Goal: Contribute content: Add original content to the website for others to see

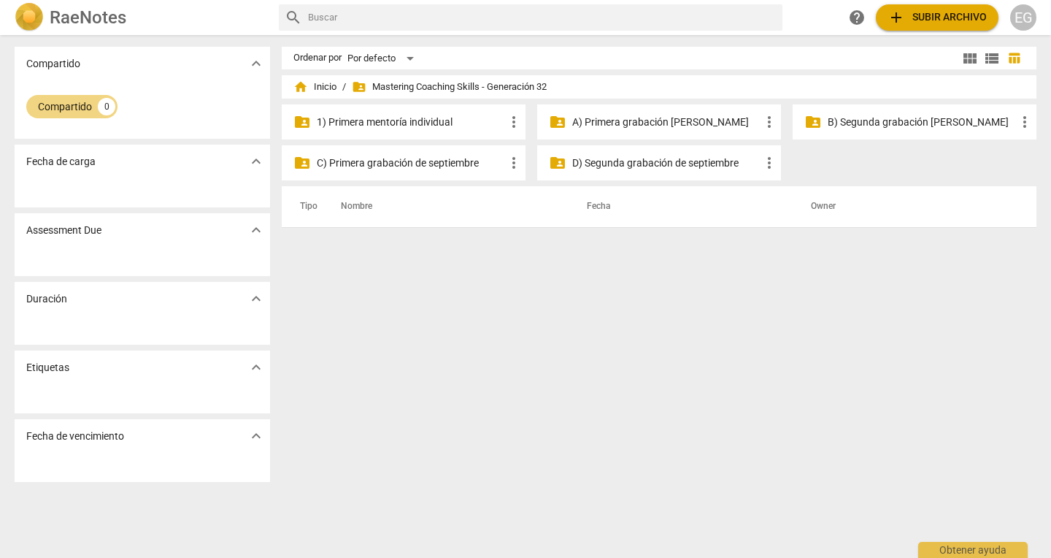
click at [608, 121] on p "A) Primera grabación [PERSON_NAME]" at bounding box center [666, 122] width 188 height 15
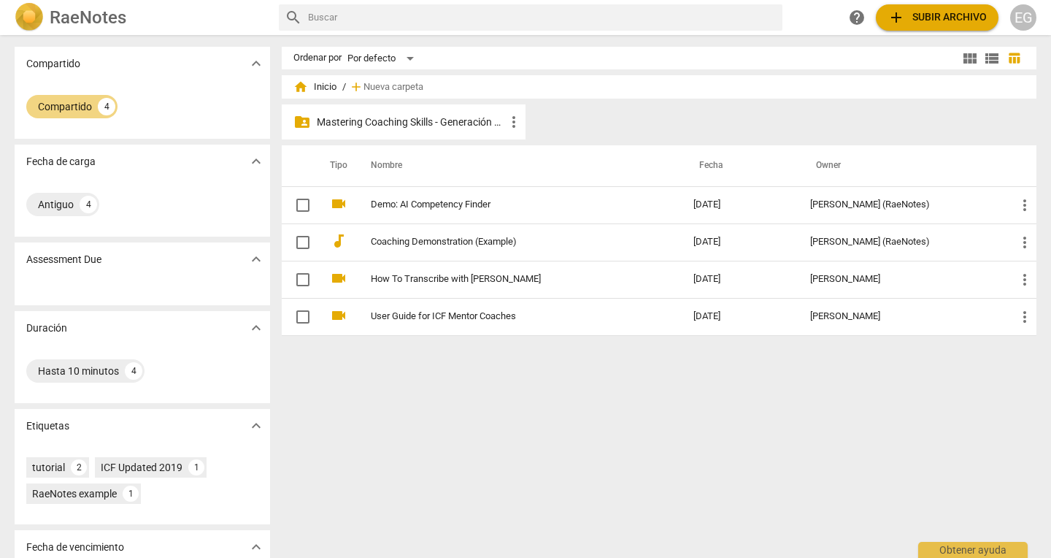
click at [465, 120] on p "Mastering Coaching Skills - Generación 32" at bounding box center [411, 122] width 188 height 15
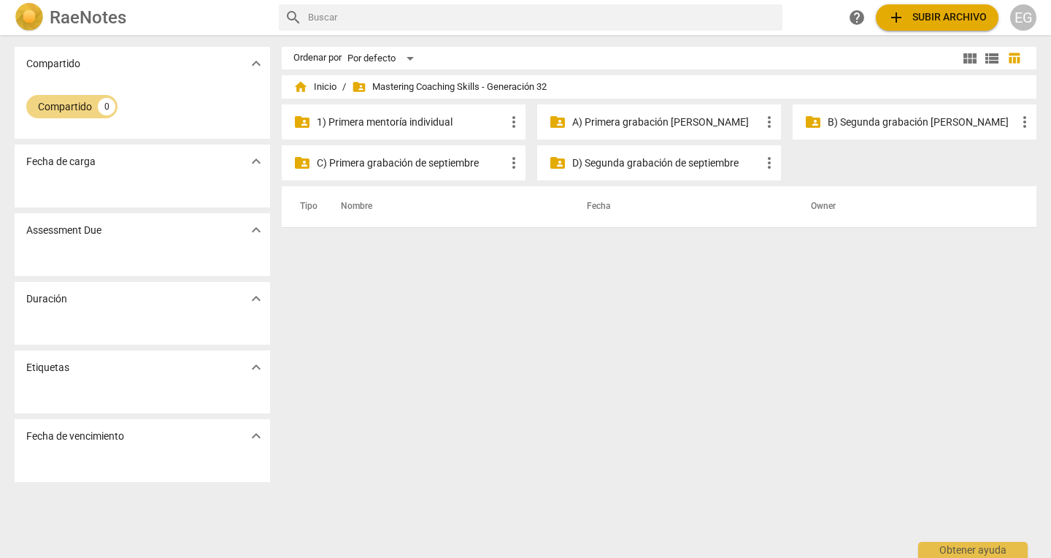
click at [621, 118] on p "A) Primera grabación [PERSON_NAME]" at bounding box center [666, 122] width 188 height 15
click at [426, 85] on span "folder_shared Mastering Coaching Skills - Generación 32" at bounding box center [449, 87] width 195 height 15
click at [660, 123] on p "A) Primera grabación [PERSON_NAME]" at bounding box center [666, 122] width 188 height 15
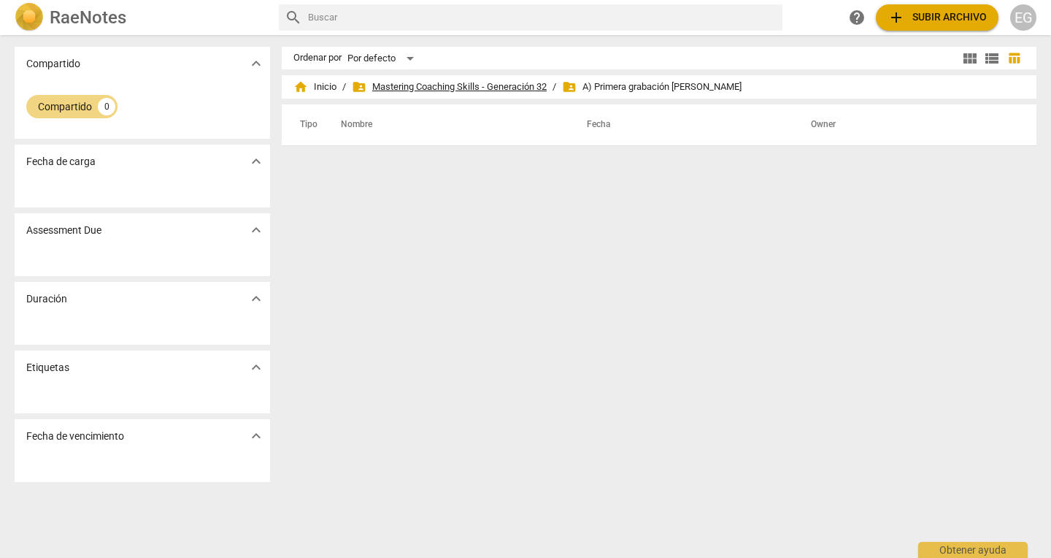
click at [494, 91] on span "folder_shared Mastering Coaching Skills - Generación 32" at bounding box center [449, 87] width 195 height 15
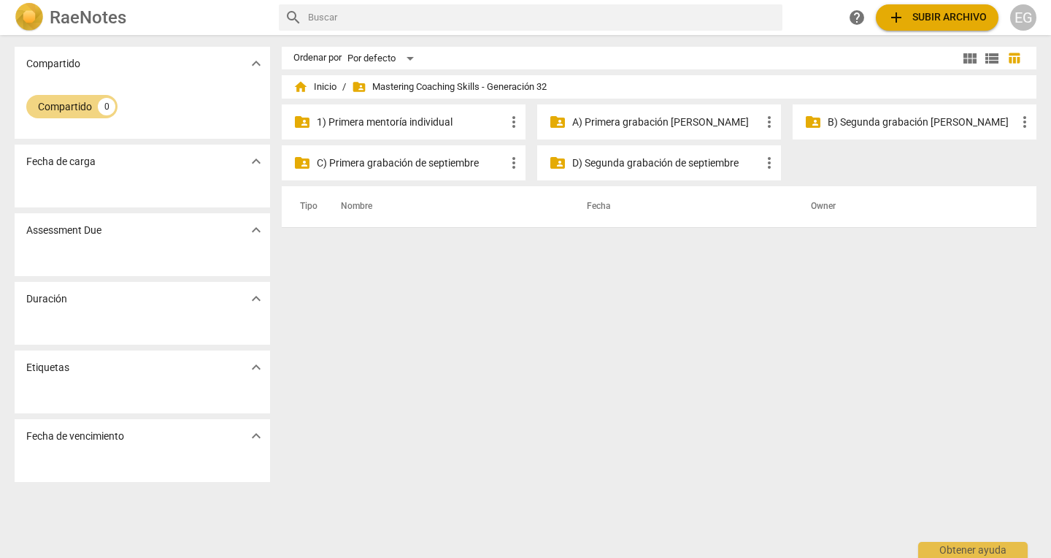
click at [661, 122] on p "A) Primera grabación [PERSON_NAME]" at bounding box center [666, 122] width 188 height 15
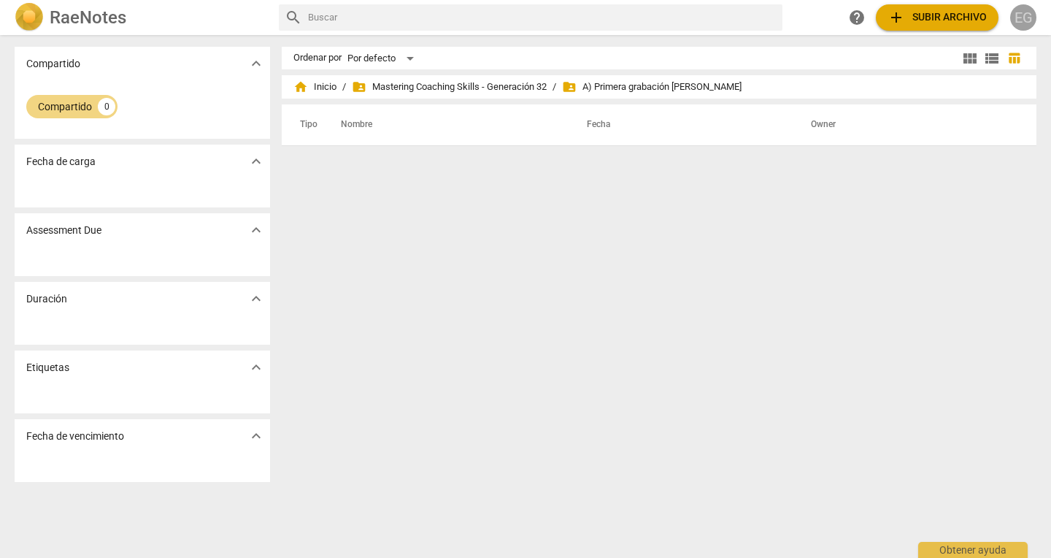
click at [1024, 17] on div "EG" at bounding box center [1024, 17] width 26 height 26
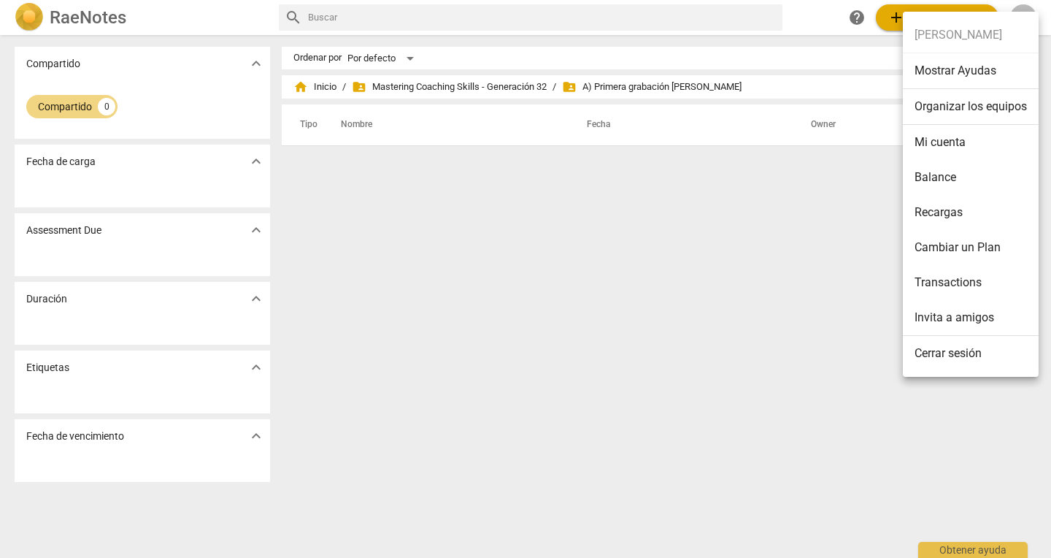
click at [938, 347] on li "Cerrar sesión" at bounding box center [971, 353] width 136 height 35
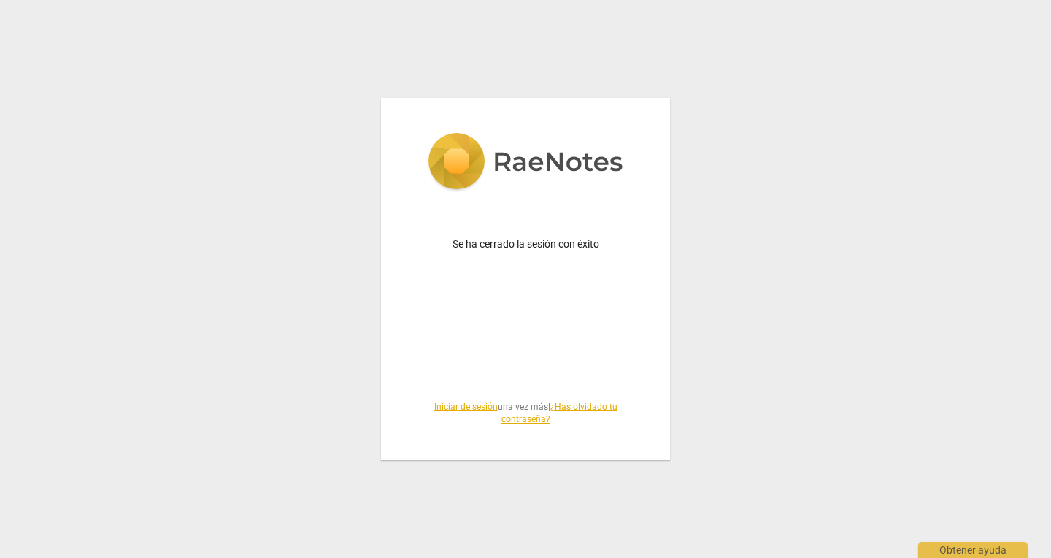
click at [455, 405] on link "Iniciar de sesión" at bounding box center [466, 407] width 64 height 10
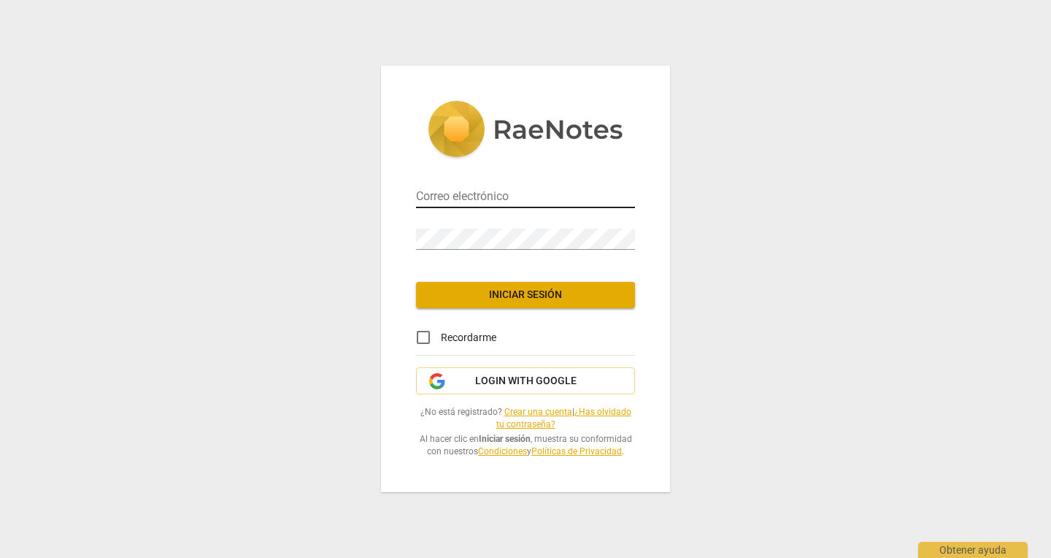
click at [449, 192] on input "email" at bounding box center [525, 197] width 219 height 21
type input "cuyro@yahoo.com"
click at [609, 413] on link "¿Has olvidado tu contraseña?" at bounding box center [564, 418] width 135 height 23
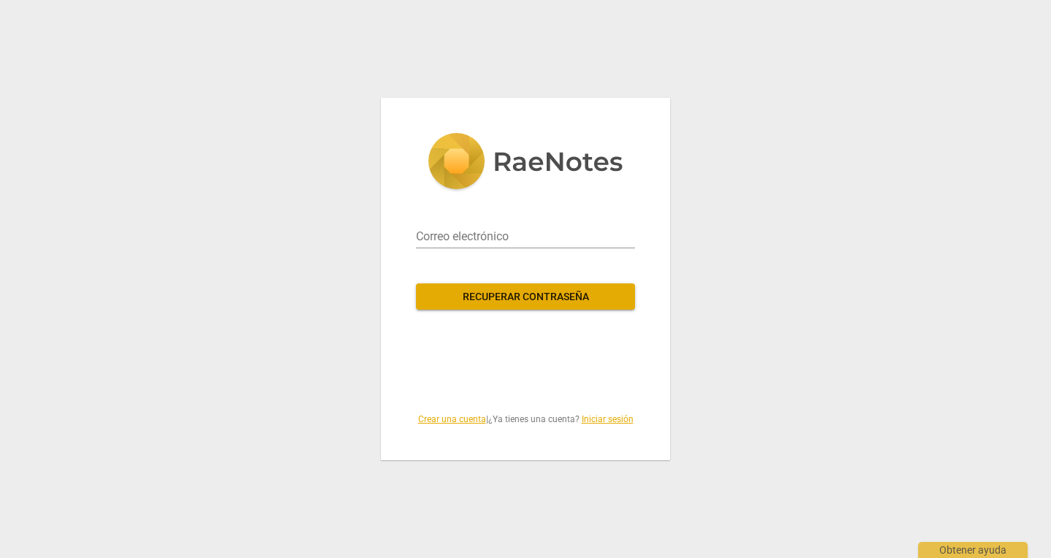
click at [518, 294] on span "Recuperar contraseña" at bounding box center [526, 297] width 196 height 15
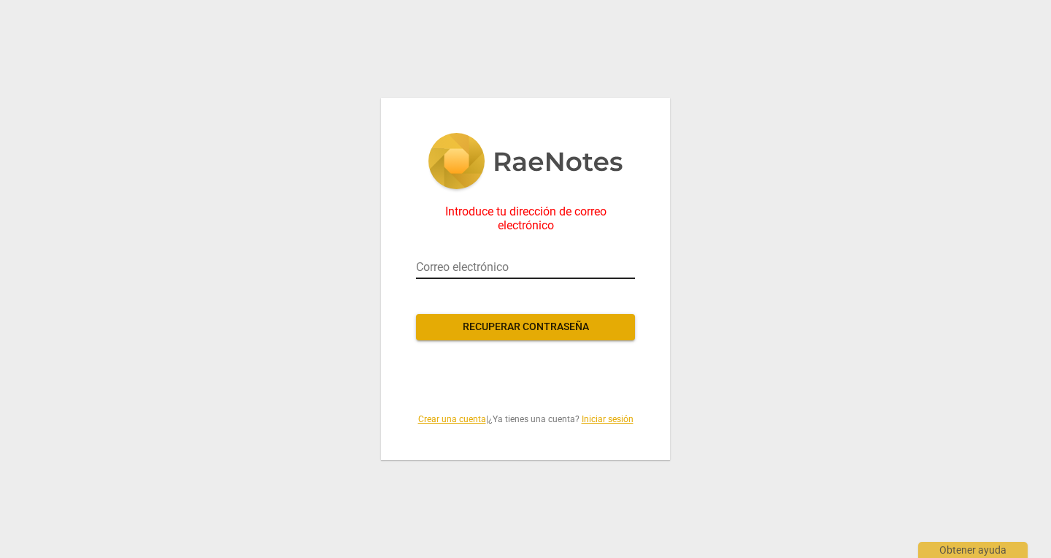
click at [446, 268] on input "email" at bounding box center [525, 267] width 219 height 23
type input "cuyro@yahoo.com"
click at [502, 329] on span "Recuperar contraseña" at bounding box center [526, 327] width 196 height 15
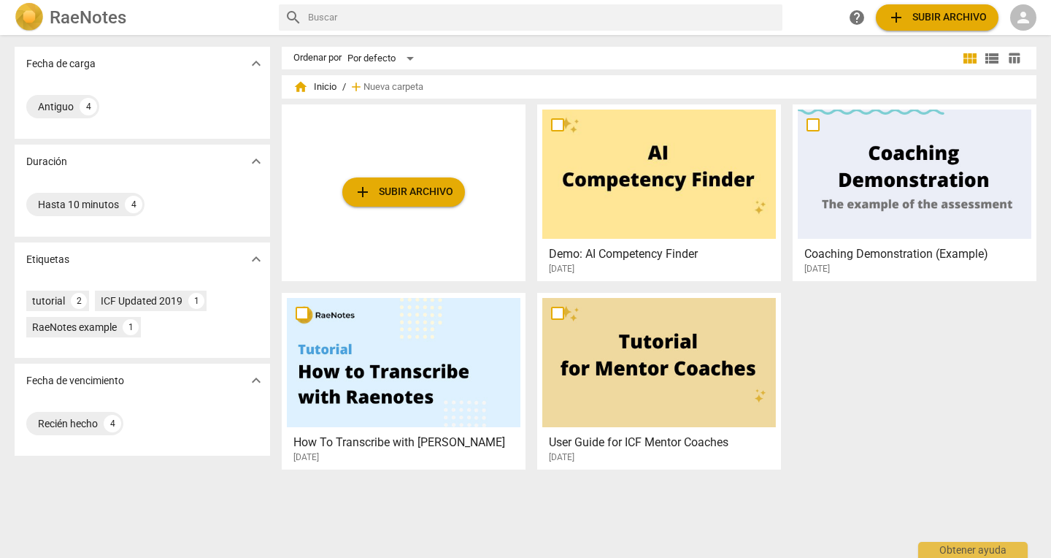
click at [1022, 18] on span "person" at bounding box center [1024, 18] width 18 height 18
click at [992, 39] on li "Iniciar sesión" at bounding box center [993, 35] width 91 height 35
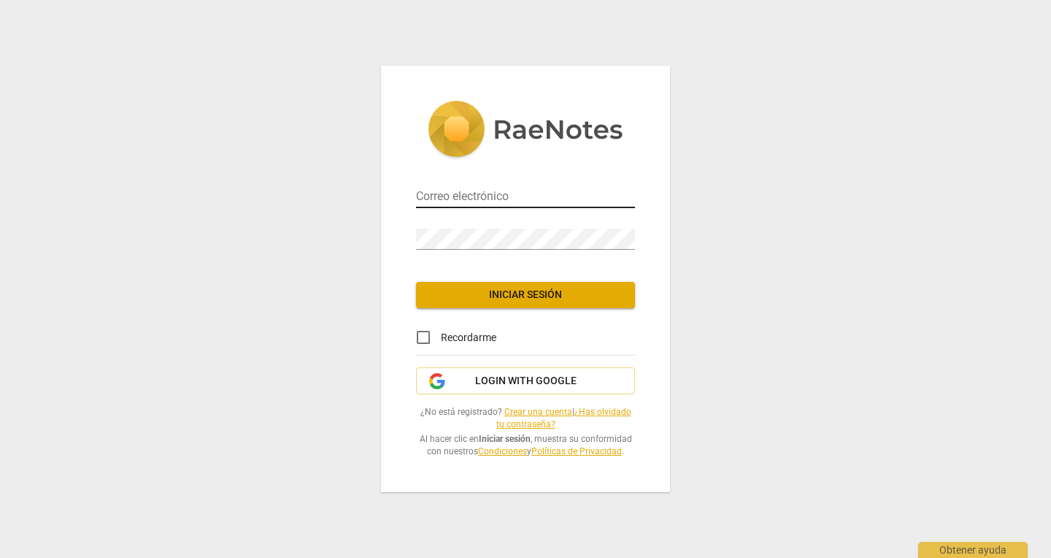
click at [454, 190] on input "email" at bounding box center [525, 197] width 219 height 21
type input "cuyro@yahoo.com"
click at [523, 288] on span "Iniciar sesión" at bounding box center [526, 295] width 196 height 15
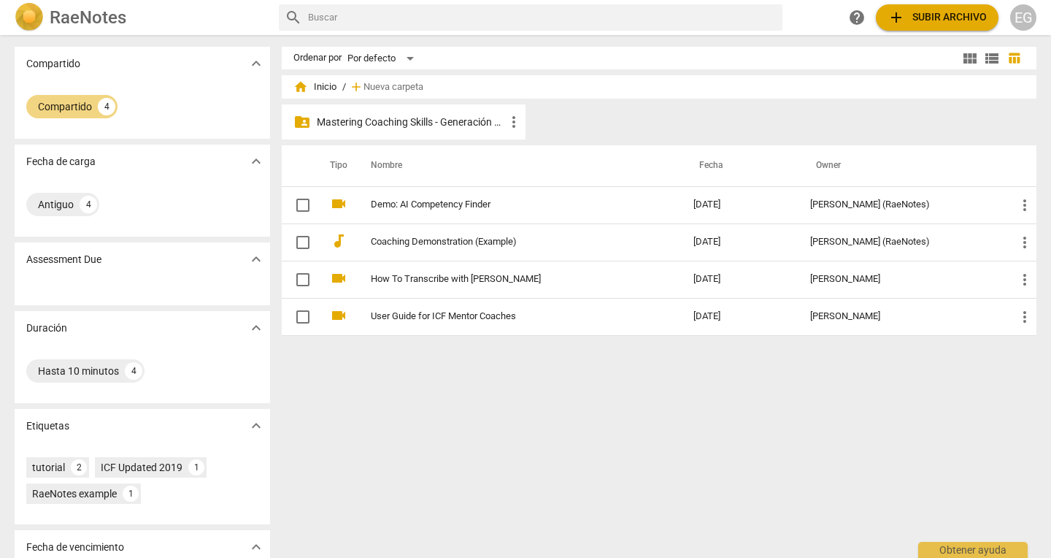
click at [415, 120] on p "Mastering Coaching Skills - Generación 32" at bounding box center [411, 122] width 188 height 15
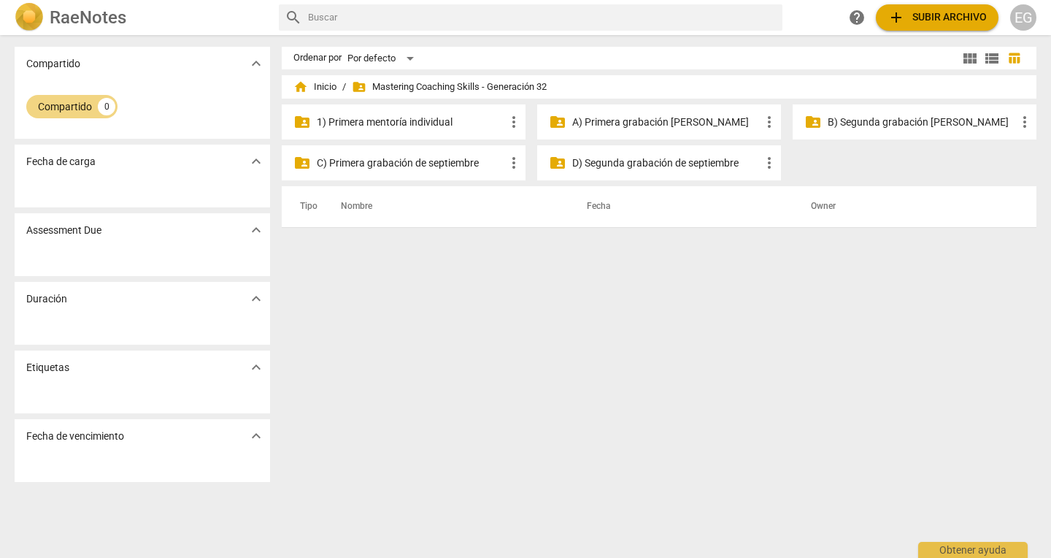
click at [656, 120] on p "A) Primera grabación [PERSON_NAME]" at bounding box center [666, 122] width 188 height 15
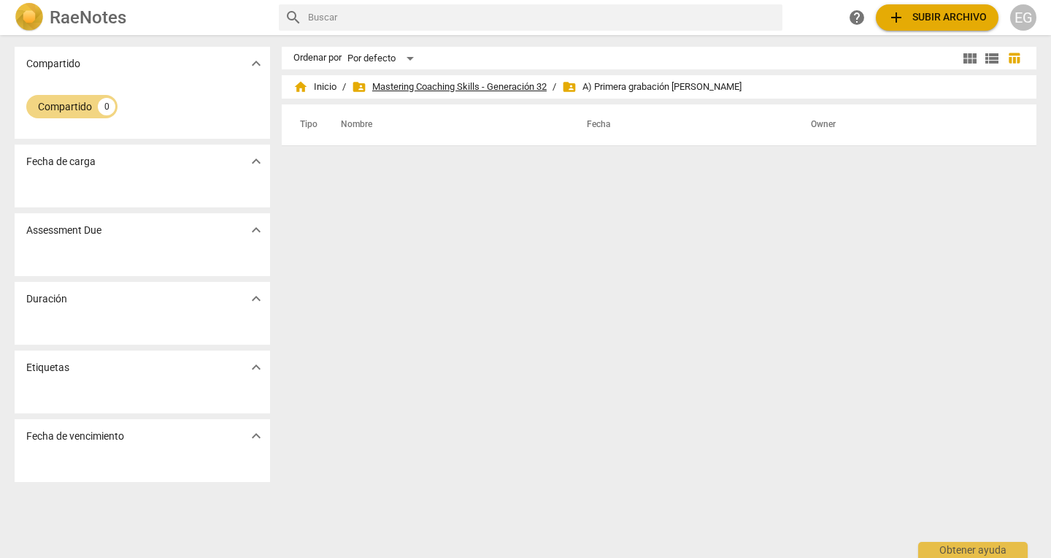
click at [475, 88] on span "folder_shared Mastering Coaching Skills - Generación 32" at bounding box center [449, 87] width 195 height 15
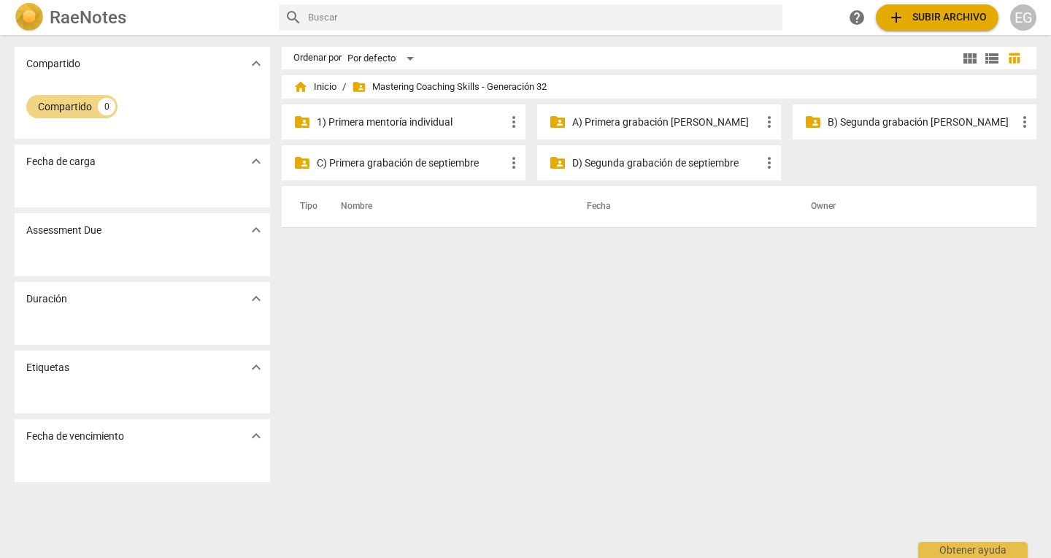
click at [880, 125] on p "B) Segunda grabación [PERSON_NAME]" at bounding box center [922, 122] width 188 height 15
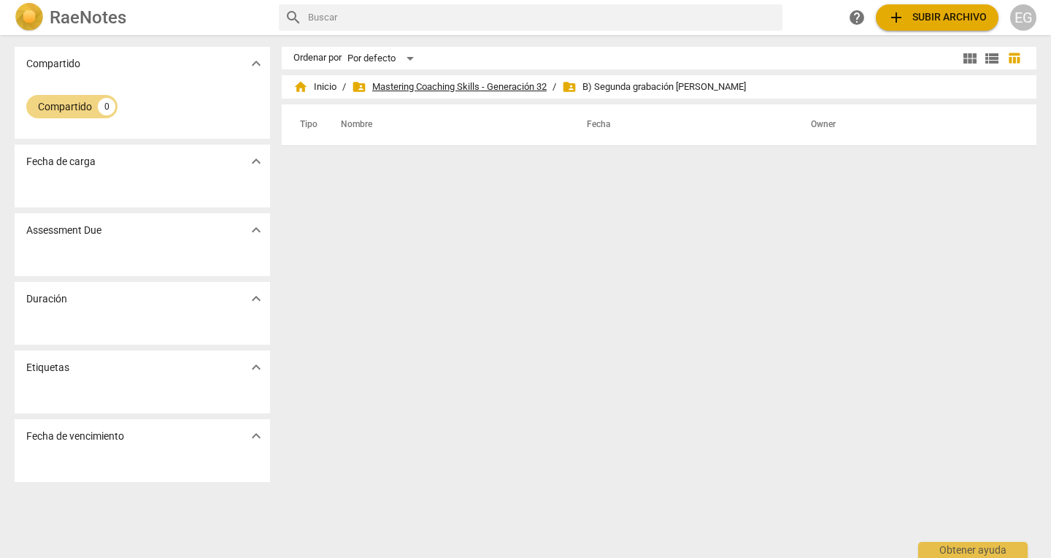
click at [464, 88] on span "folder_shared Mastering Coaching Skills - Generación 32" at bounding box center [449, 87] width 195 height 15
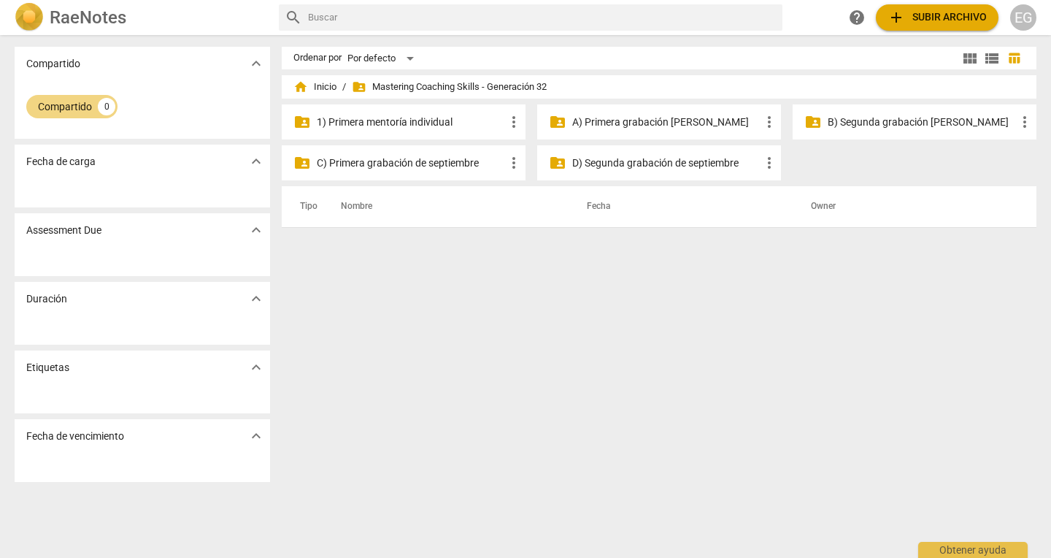
click at [933, 18] on span "add Subir archivo" at bounding box center [937, 18] width 99 height 18
click at [924, 18] on span "add Subir archivo" at bounding box center [937, 18] width 99 height 18
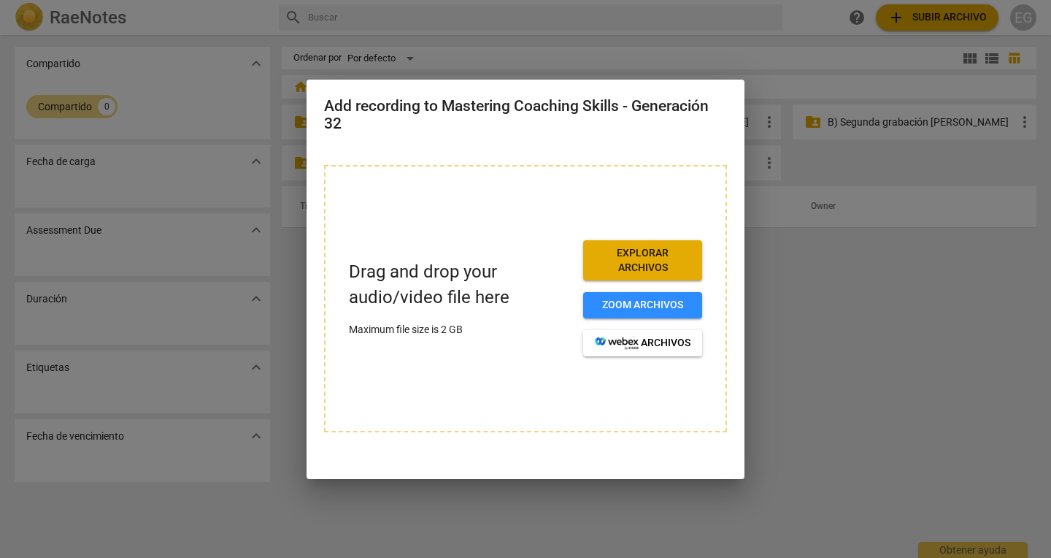
click at [646, 261] on span "Explorar archivos" at bounding box center [643, 260] width 96 height 28
click at [807, 255] on div at bounding box center [525, 279] width 1051 height 558
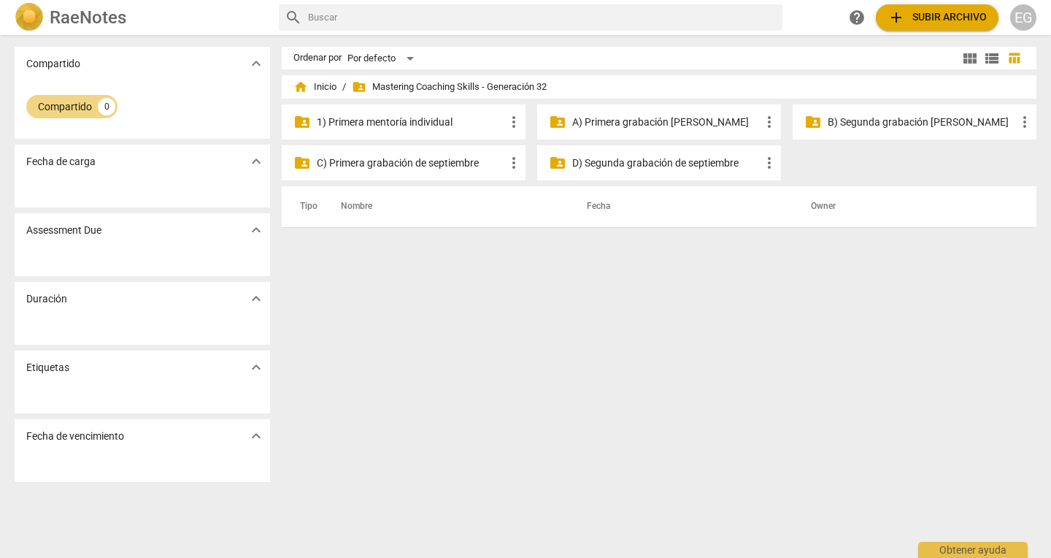
click at [407, 165] on p "C) Primera grabación de septiembre" at bounding box center [411, 163] width 188 height 15
